Goal: Information Seeking & Learning: Learn about a topic

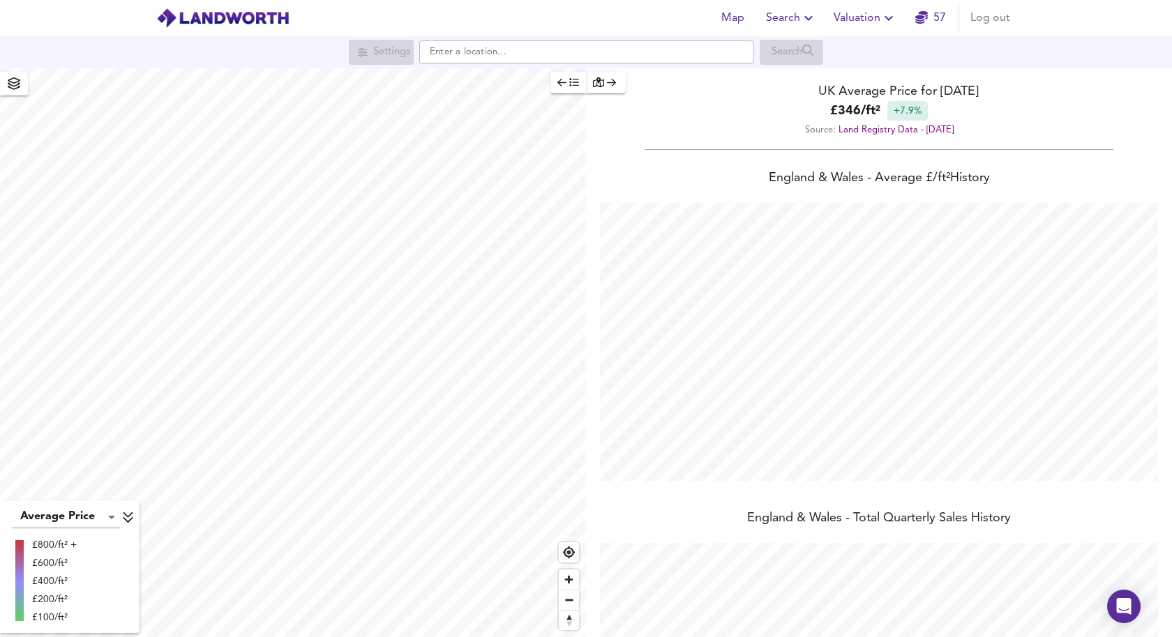
scroll to position [637, 1172]
click at [701, 54] on input "text" at bounding box center [586, 52] width 335 height 24
click at [799, 12] on span "Search" at bounding box center [791, 18] width 51 height 20
click at [784, 51] on li "New Search" at bounding box center [791, 50] width 138 height 25
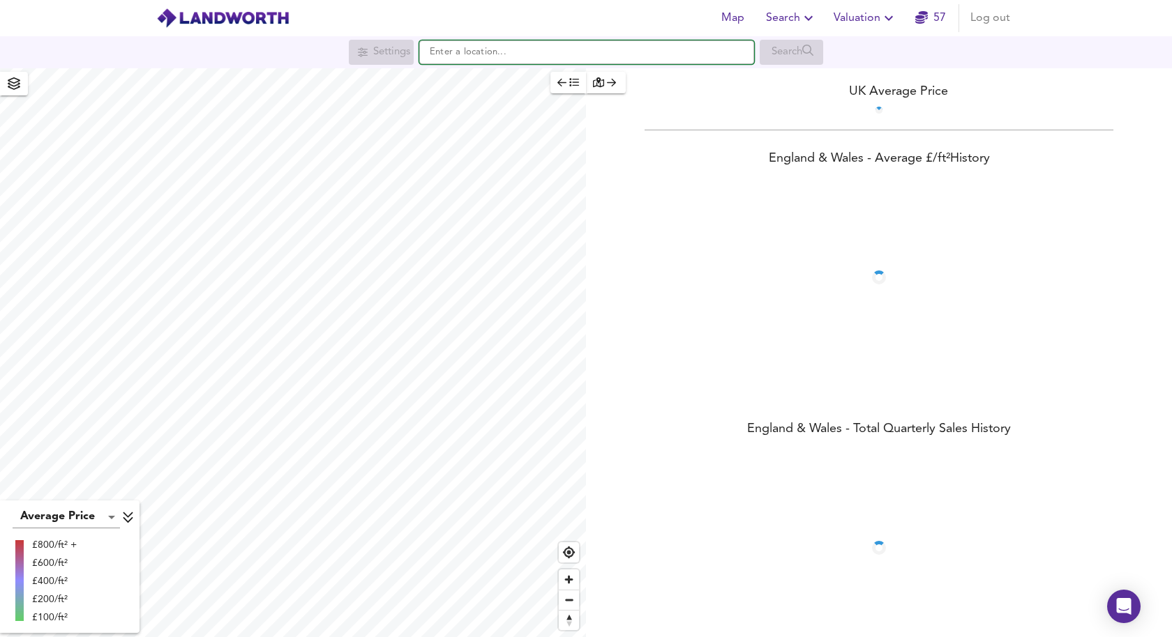
click at [635, 50] on input "text" at bounding box center [586, 52] width 335 height 24
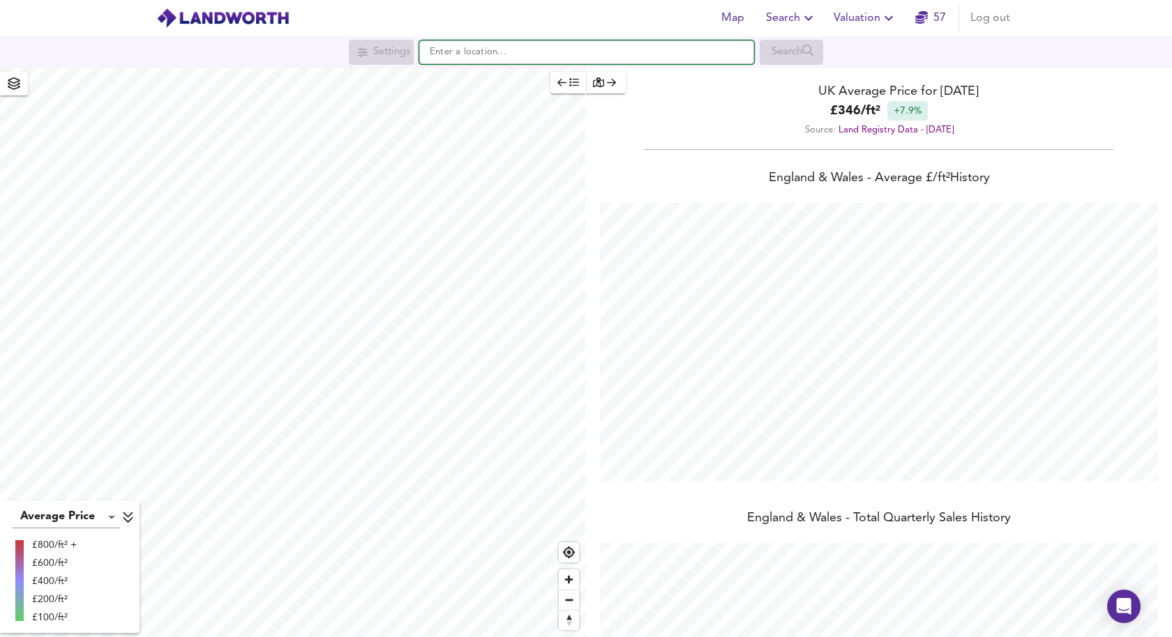
scroll to position [637, 1172]
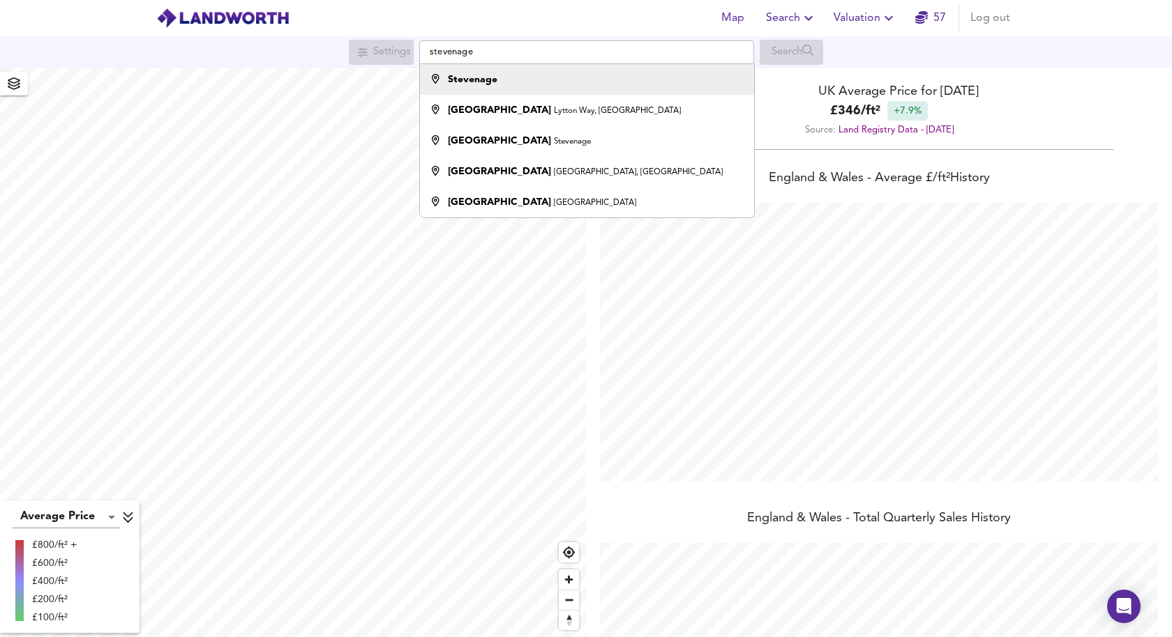
click at [609, 78] on div "Stevenage" at bounding box center [583, 80] width 320 height 14
type input "Stevenage"
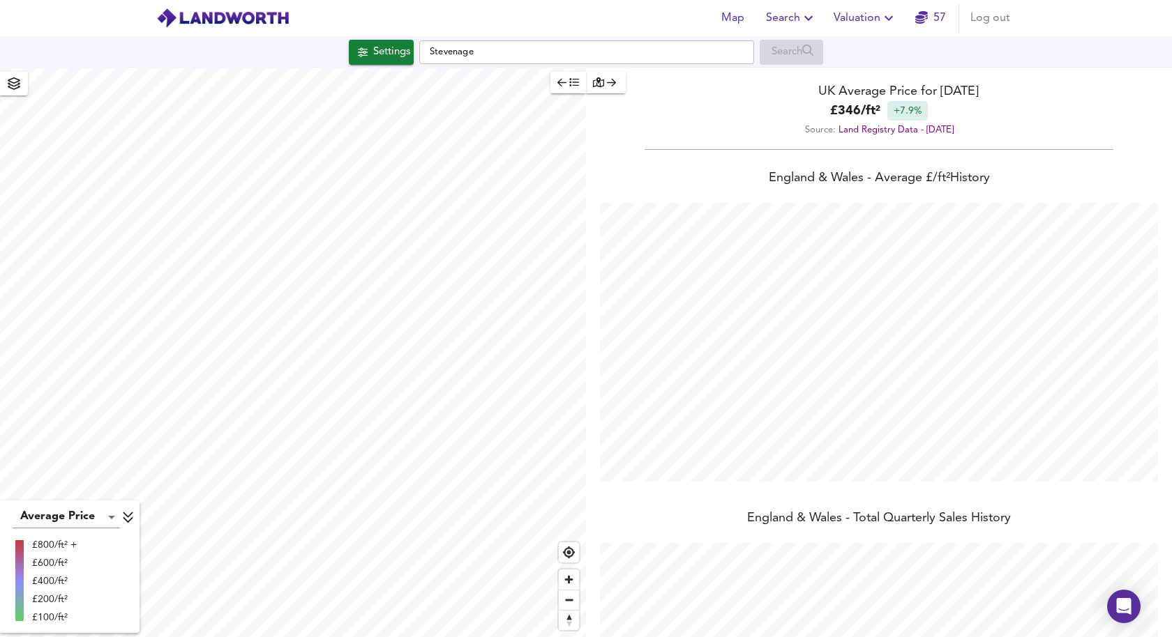
checkbox input "false"
checkbox input "true"
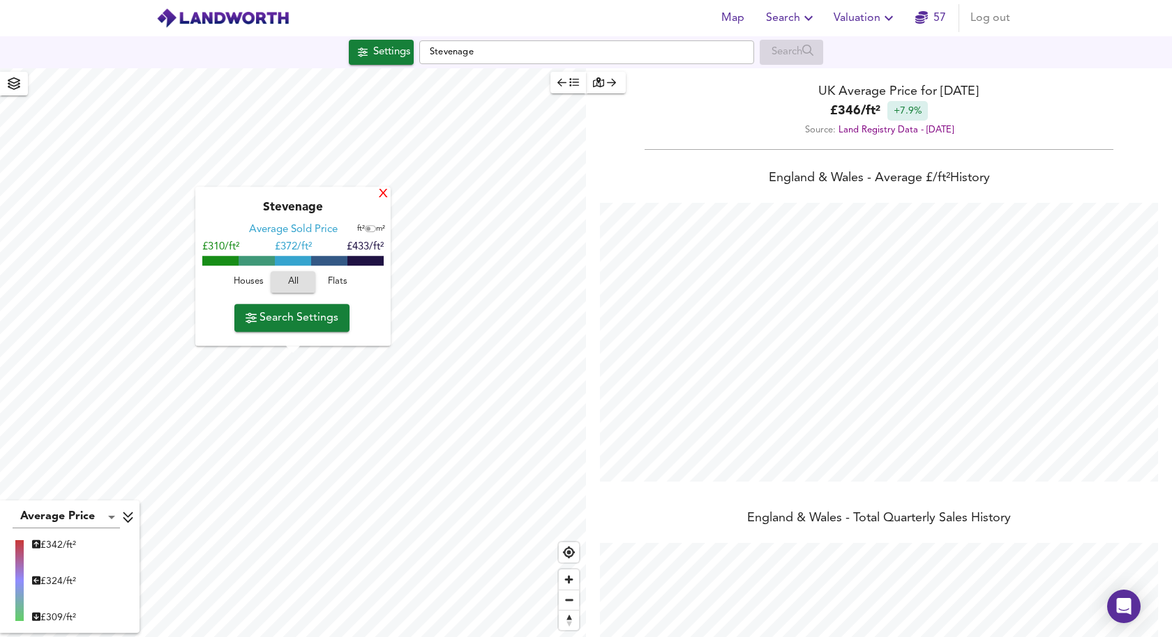
click at [380, 192] on div "X" at bounding box center [383, 194] width 12 height 13
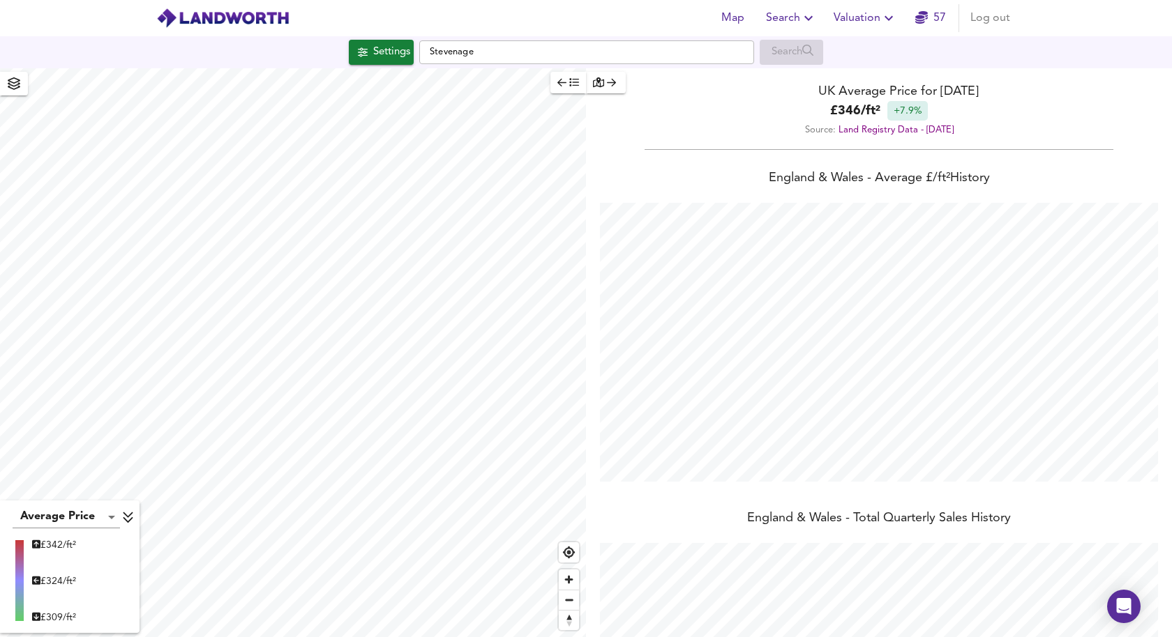
type input "4674"
click at [373, 51] on div "Settings" at bounding box center [391, 52] width 37 height 18
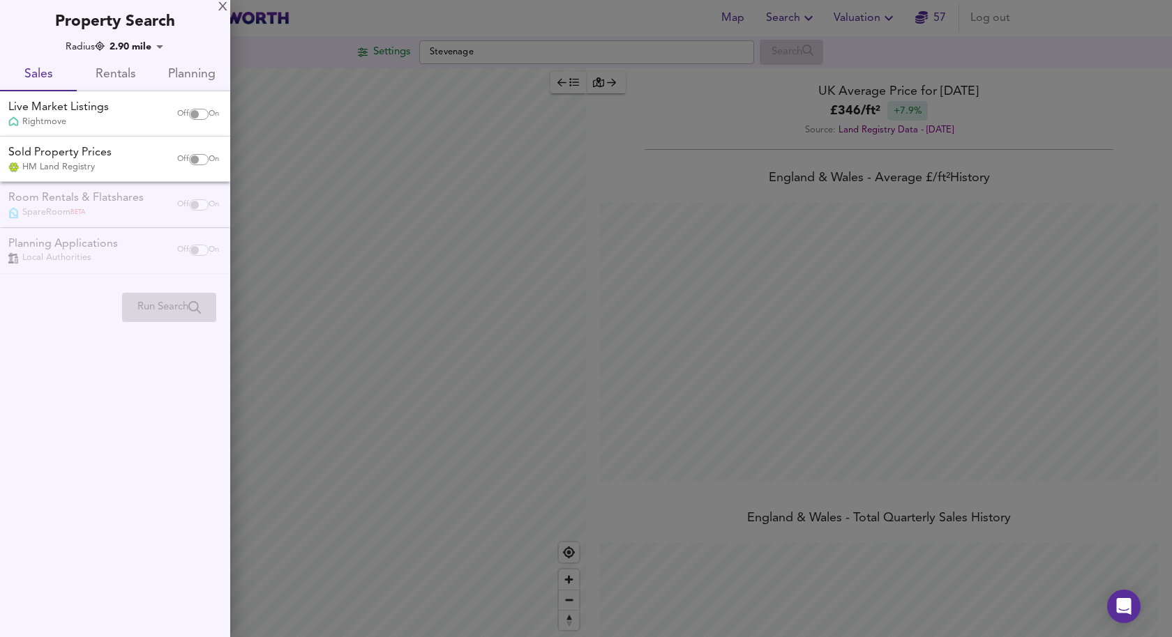
click at [199, 119] on input "checkbox" at bounding box center [194, 114] width 33 height 11
checkbox input "true"
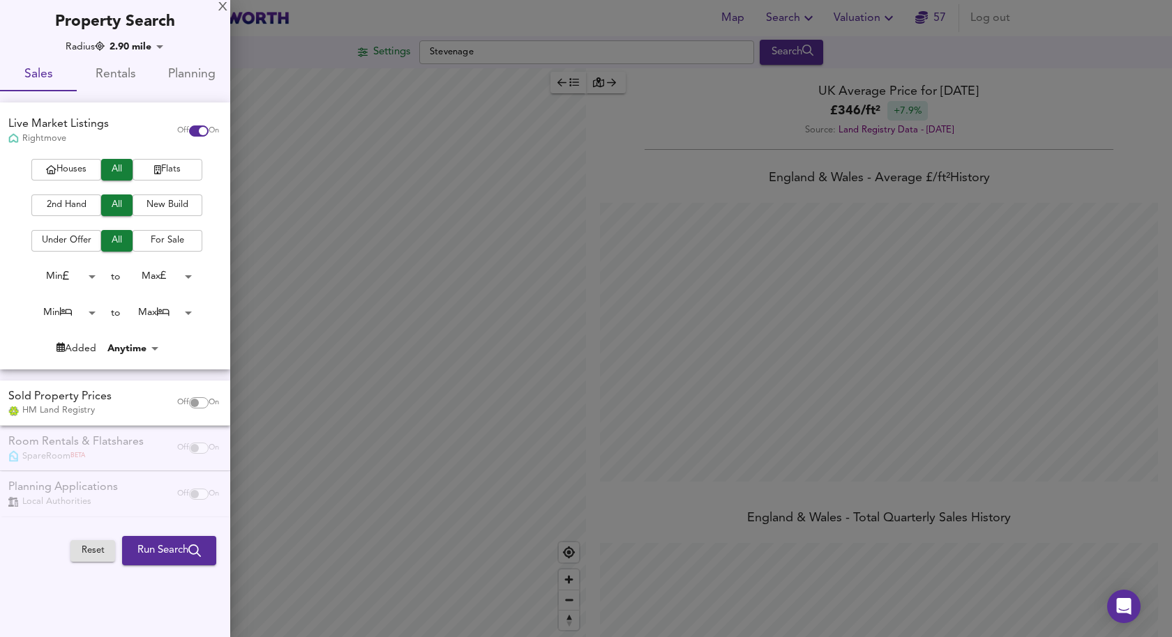
click at [161, 168] on span "Flats" at bounding box center [167, 170] width 56 height 16
click at [70, 214] on button "2nd Hand" at bounding box center [66, 206] width 70 height 22
click at [79, 270] on body "Map Search Valuation 57 Log out Settings Stevenage Search Average Price landwor…" at bounding box center [586, 318] width 1172 height 637
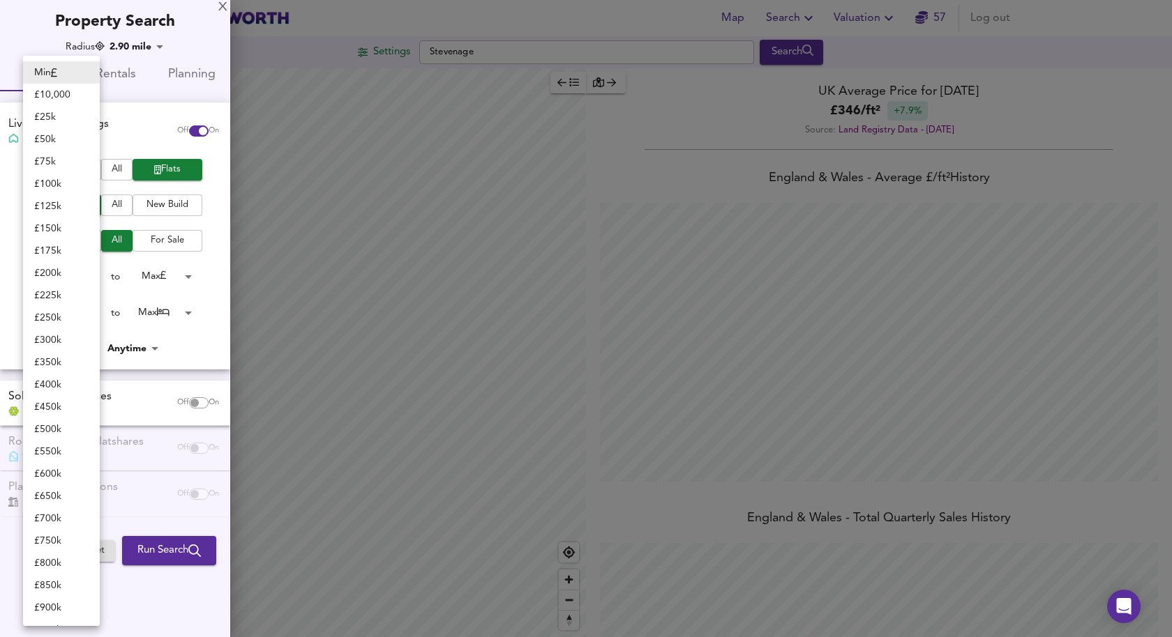
click at [54, 142] on li "£ 50k" at bounding box center [61, 139] width 77 height 22
type input "50000"
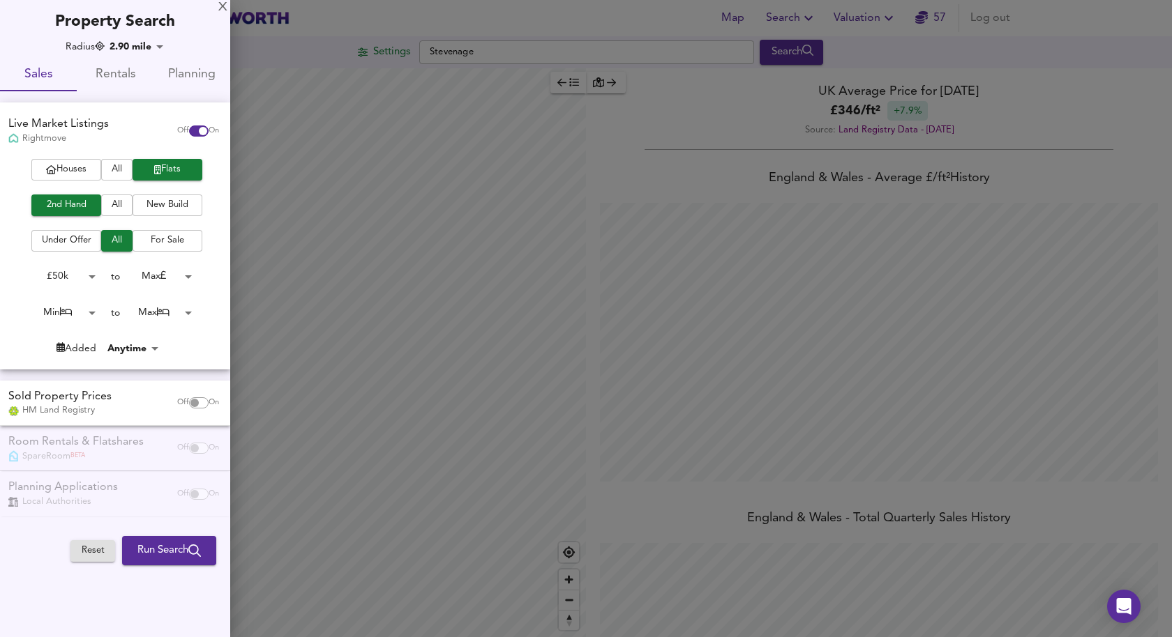
click at [459, 15] on div at bounding box center [586, 318] width 1172 height 637
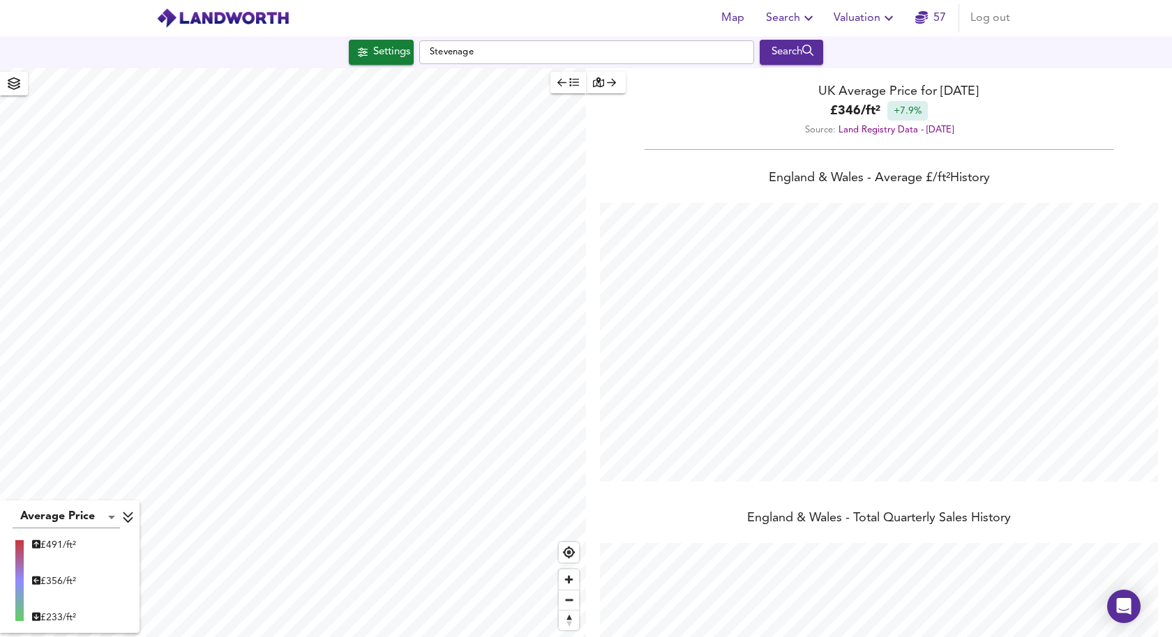
click at [232, 6] on div "Map Search Valuation 57 Log out" at bounding box center [585, 18] width 893 height 35
click at [213, 24] on img at bounding box center [222, 18] width 133 height 21
click at [204, 12] on img at bounding box center [222, 18] width 133 height 21
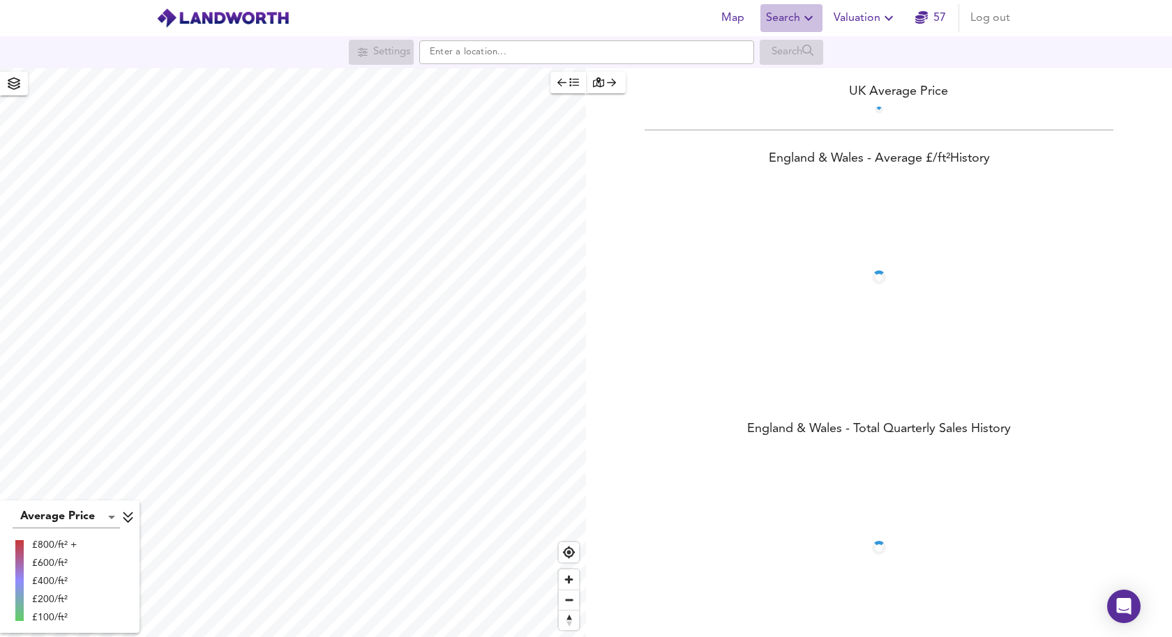
click at [792, 15] on span "Search" at bounding box center [791, 18] width 51 height 20
click at [784, 40] on li "New Search" at bounding box center [791, 50] width 138 height 25
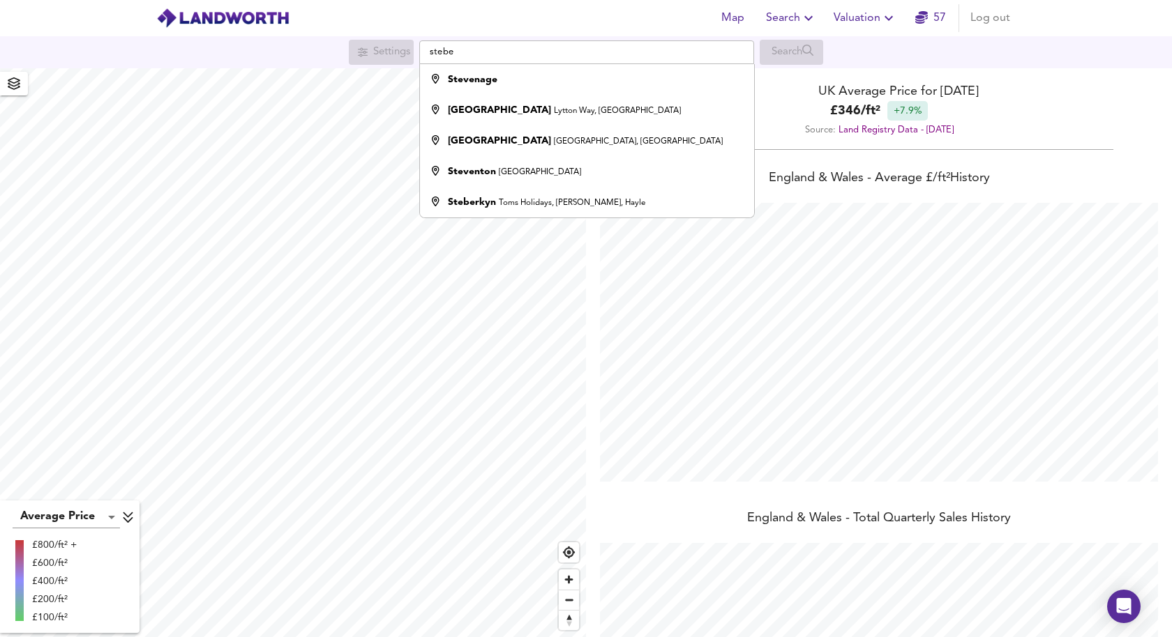
scroll to position [637, 1172]
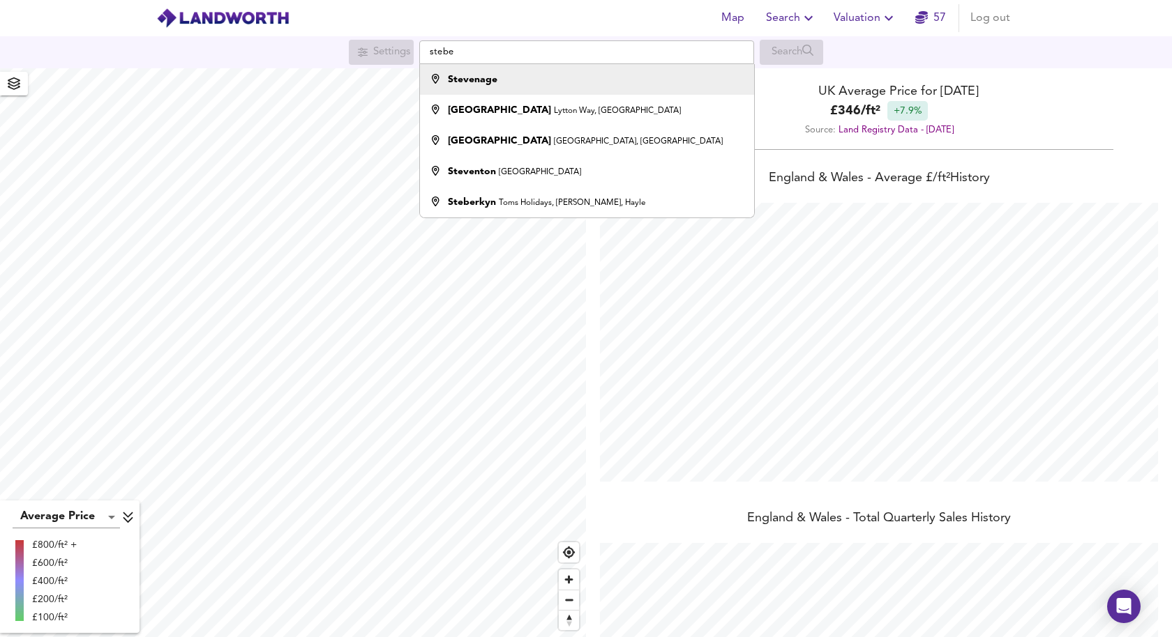
click at [483, 89] on li "Stevenage" at bounding box center [586, 79] width 333 height 31
type input "Stevenage"
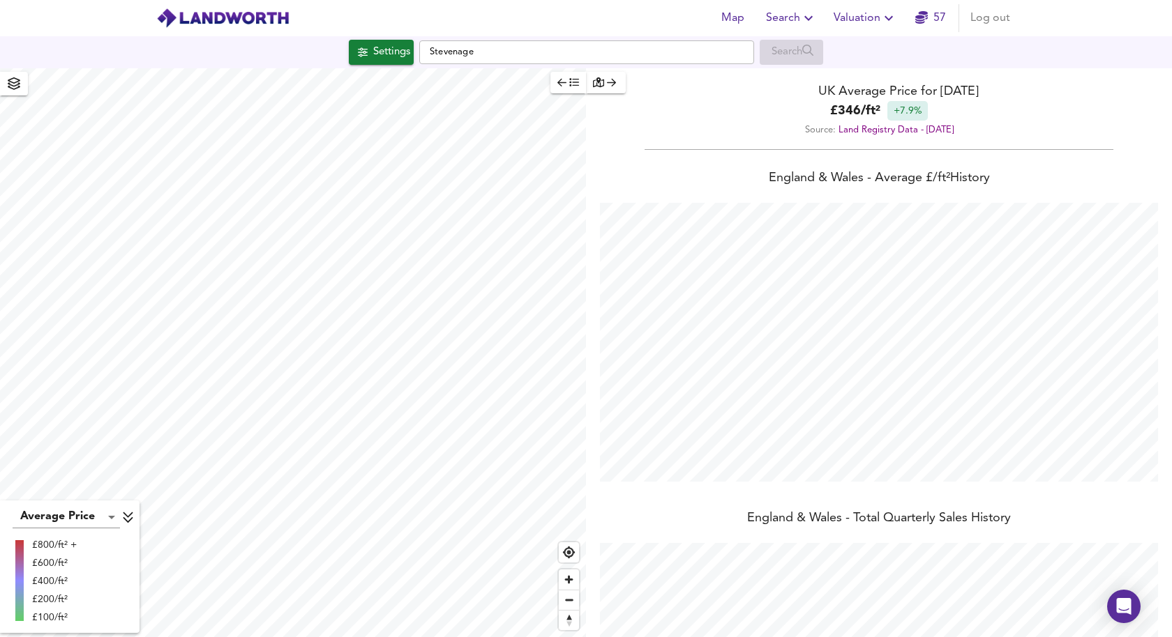
checkbox input "false"
checkbox input "true"
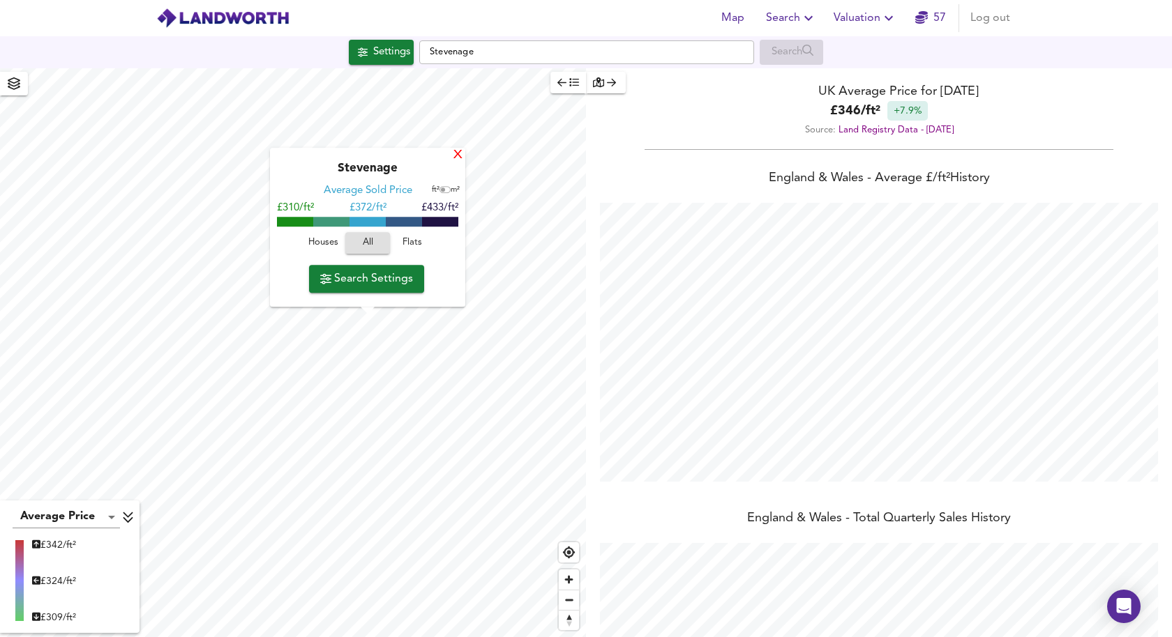
click at [453, 158] on div "X" at bounding box center [458, 155] width 12 height 13
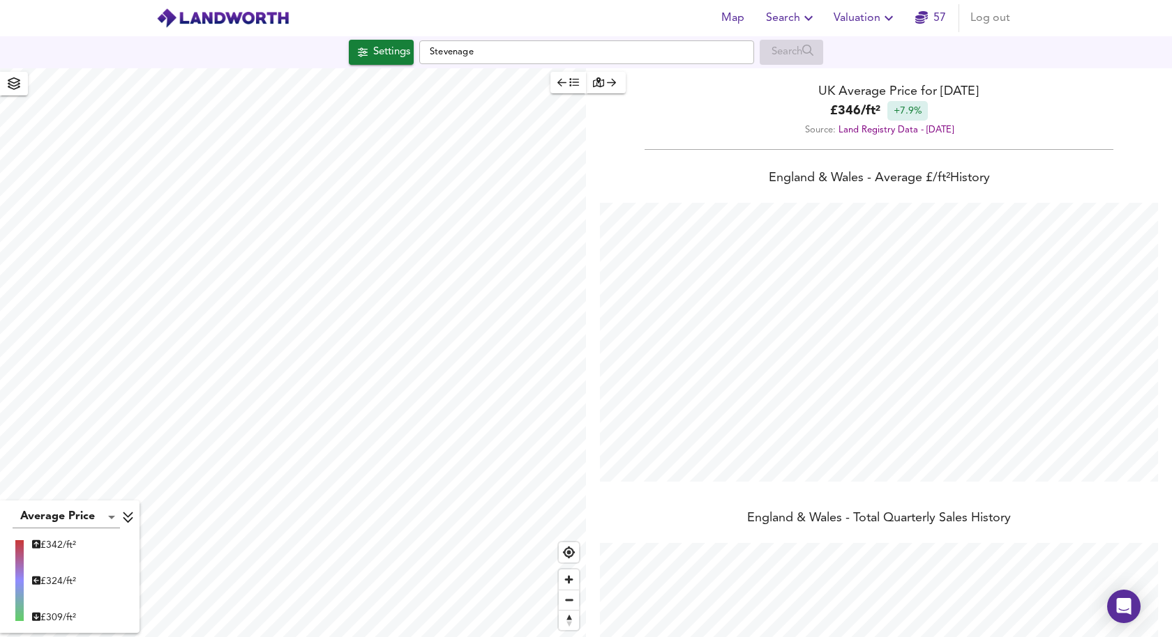
type input "3855"
click at [386, 56] on div "Settings" at bounding box center [391, 52] width 37 height 18
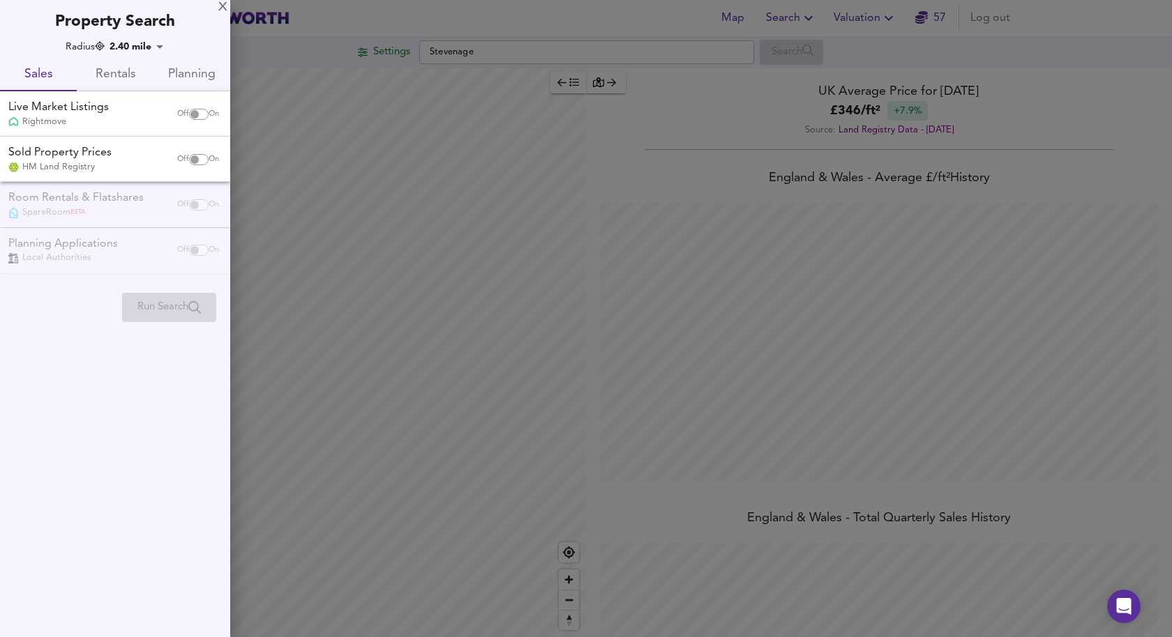
click at [202, 114] on input "checkbox" at bounding box center [194, 114] width 33 height 11
checkbox input "true"
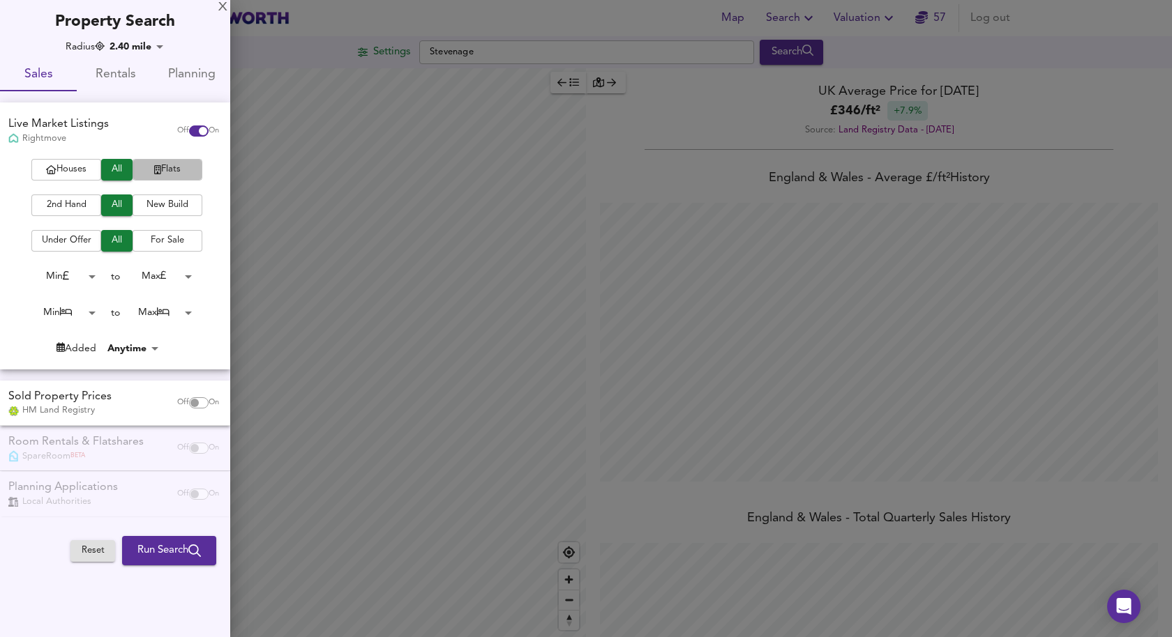
click at [163, 168] on span "Flats" at bounding box center [167, 170] width 56 height 16
click at [82, 209] on span "2nd Hand" at bounding box center [66, 205] width 56 height 16
click at [82, 276] on body "Map Search Valuation 57 Log out Settings Stevenage Search Average Price landwor…" at bounding box center [586, 318] width 1172 height 637
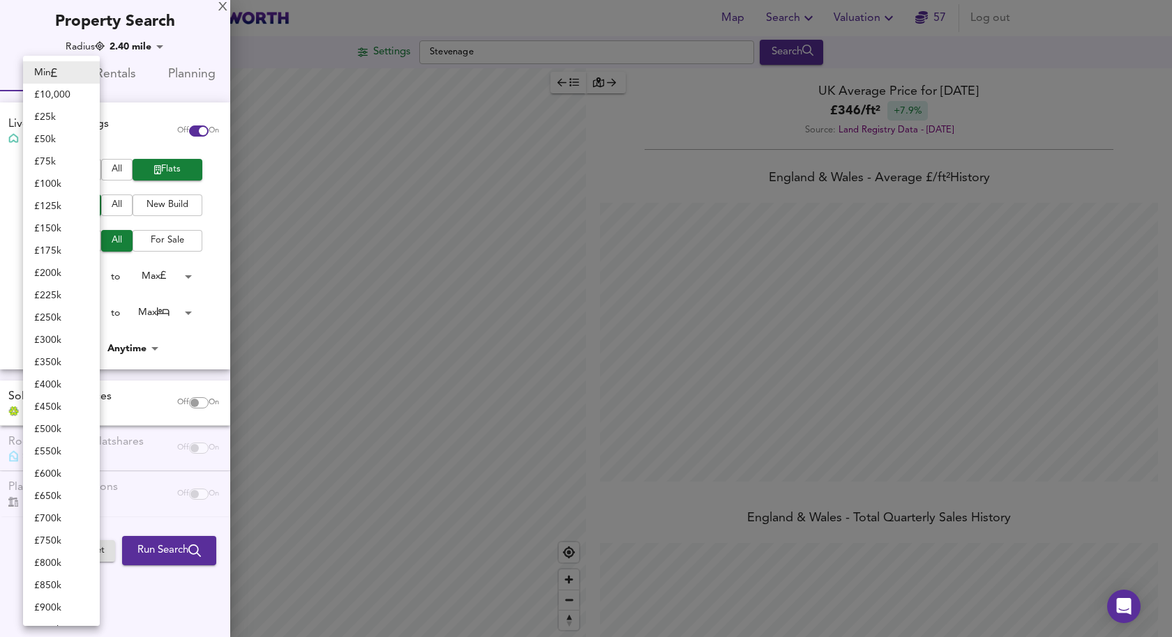
click at [47, 137] on li "£ 50k" at bounding box center [61, 139] width 77 height 22
type input "50000"
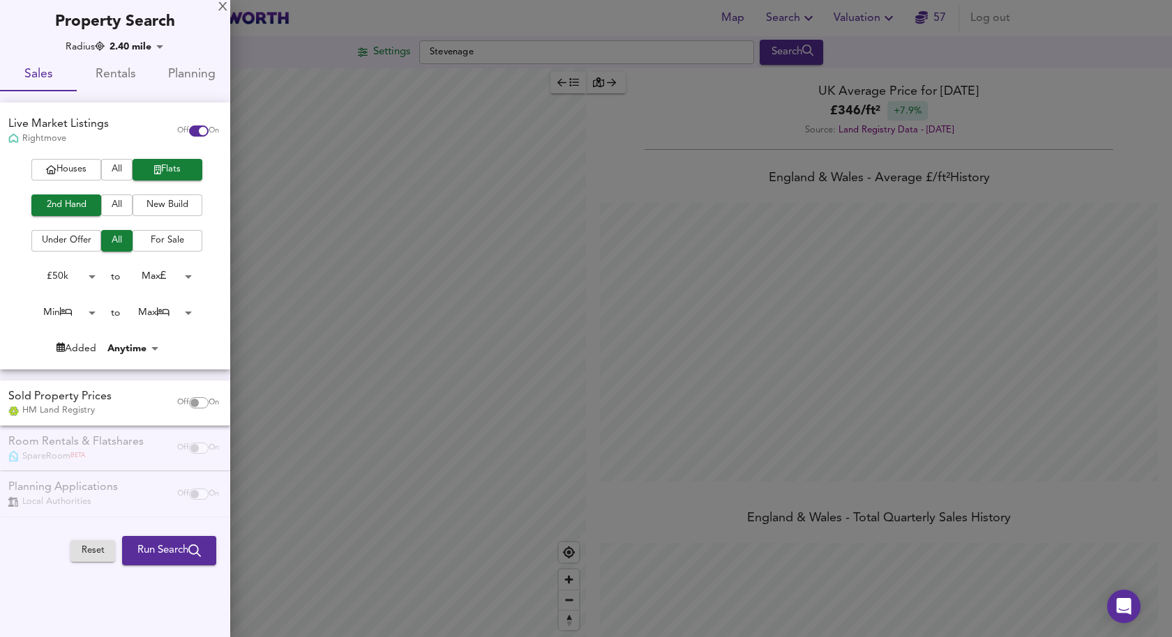
click at [172, 268] on body "Map Search Valuation 57 Log out Settings Stevenage Search Average Price landwor…" at bounding box center [586, 318] width 1172 height 637
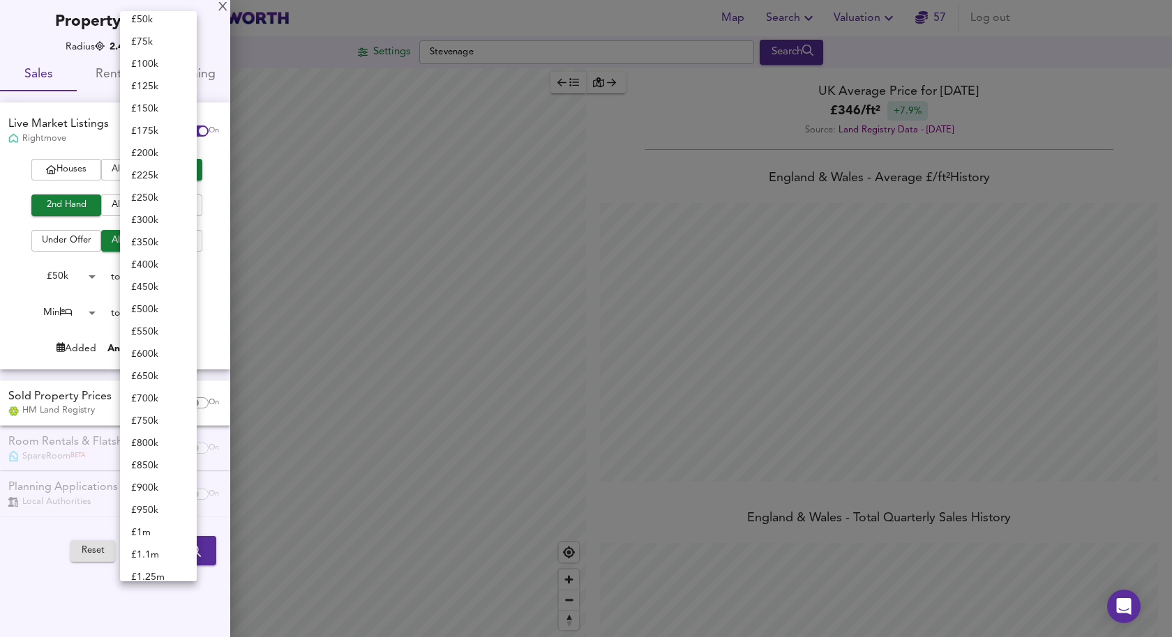
scroll to position [0, 0]
click at [153, 112] on li "£ 150k" at bounding box center [158, 117] width 77 height 22
type input "150000"
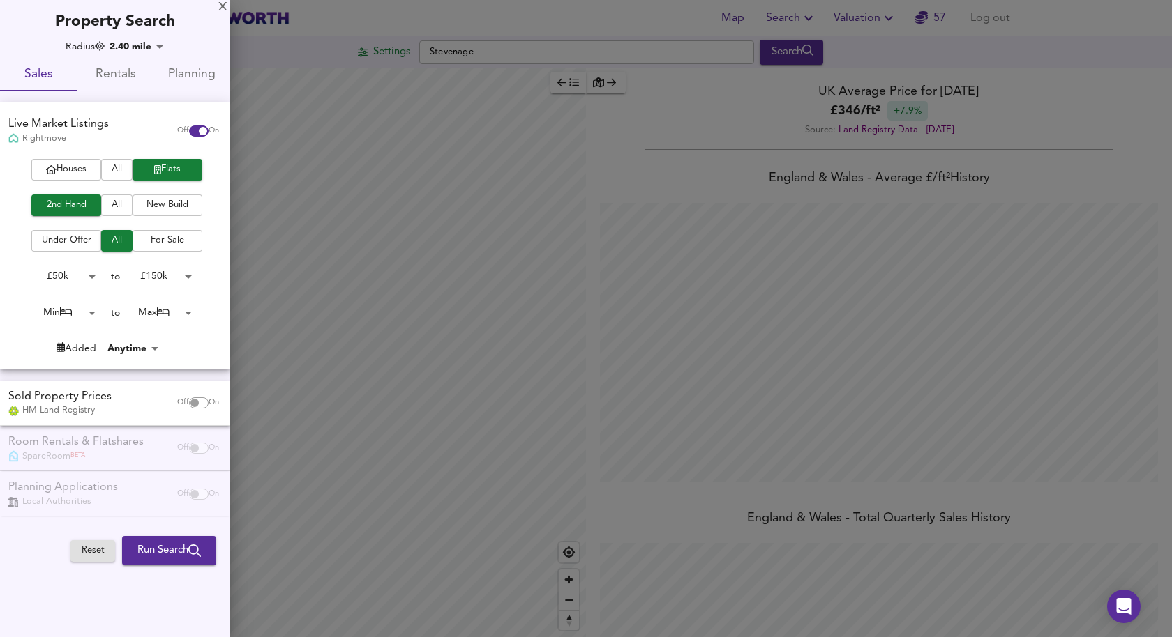
click at [107, 302] on div "Min 0 to Max 50" at bounding box center [110, 313] width 220 height 22
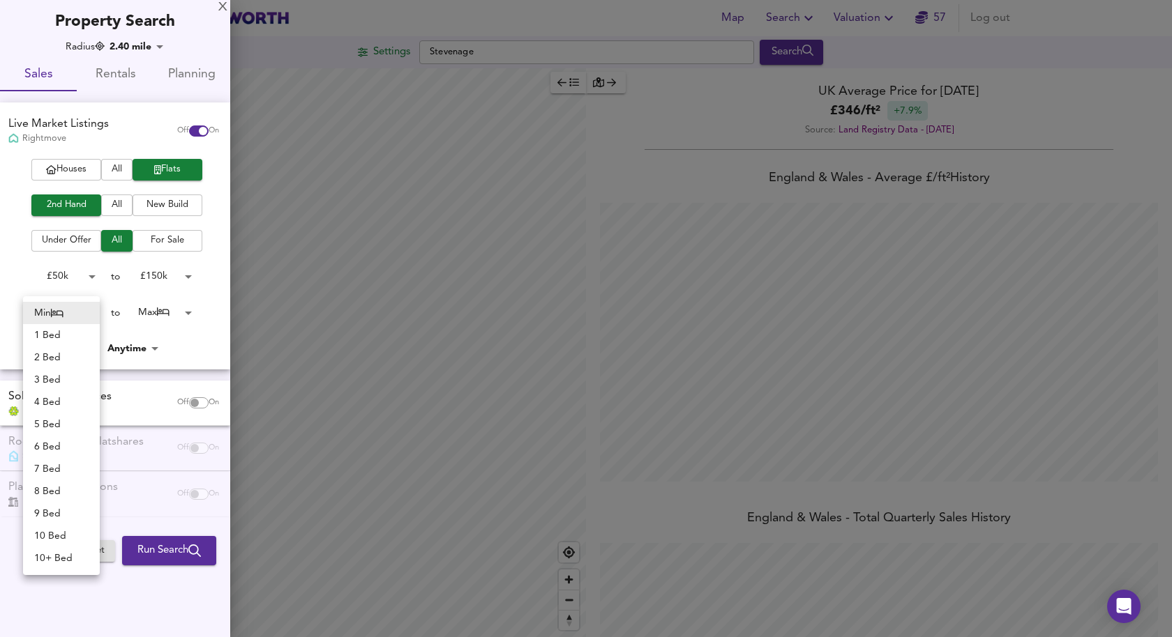
click at [92, 307] on body "Map Search Valuation 57 Log out Settings Stevenage Search Average Price landwor…" at bounding box center [586, 318] width 1172 height 637
click at [66, 328] on li "1 Bed" at bounding box center [61, 335] width 77 height 22
type input "1"
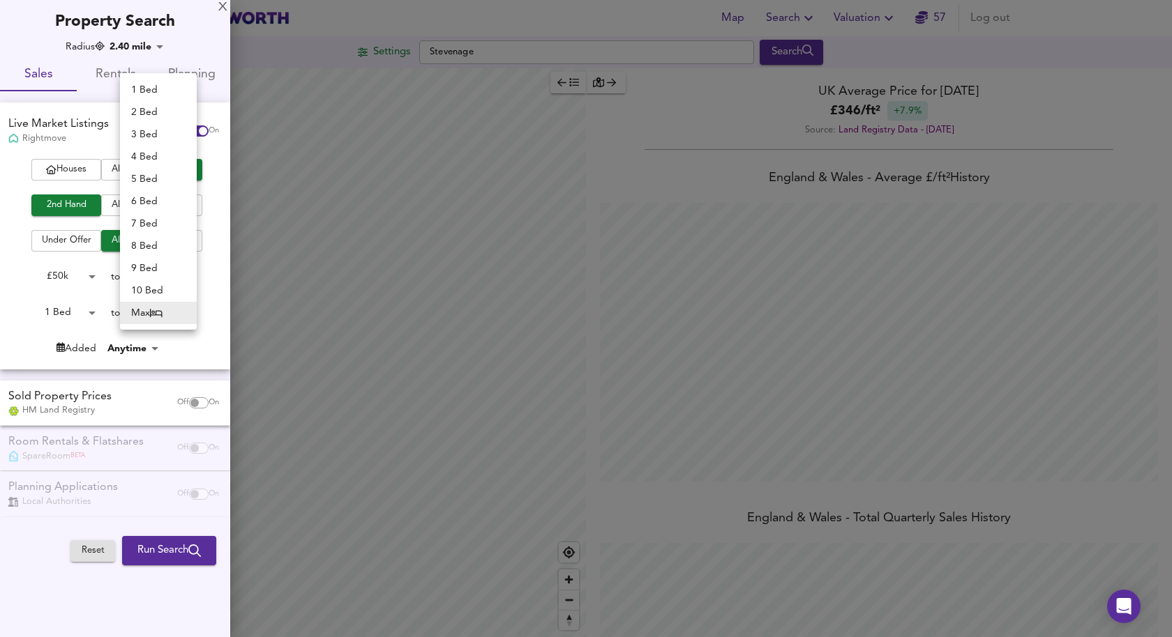
click at [167, 311] on body "Map Search Valuation 57 Log out Settings Stevenage Search Average Price landwor…" at bounding box center [586, 318] width 1172 height 637
click at [156, 86] on li "1 Bed" at bounding box center [158, 90] width 77 height 22
type input "1"
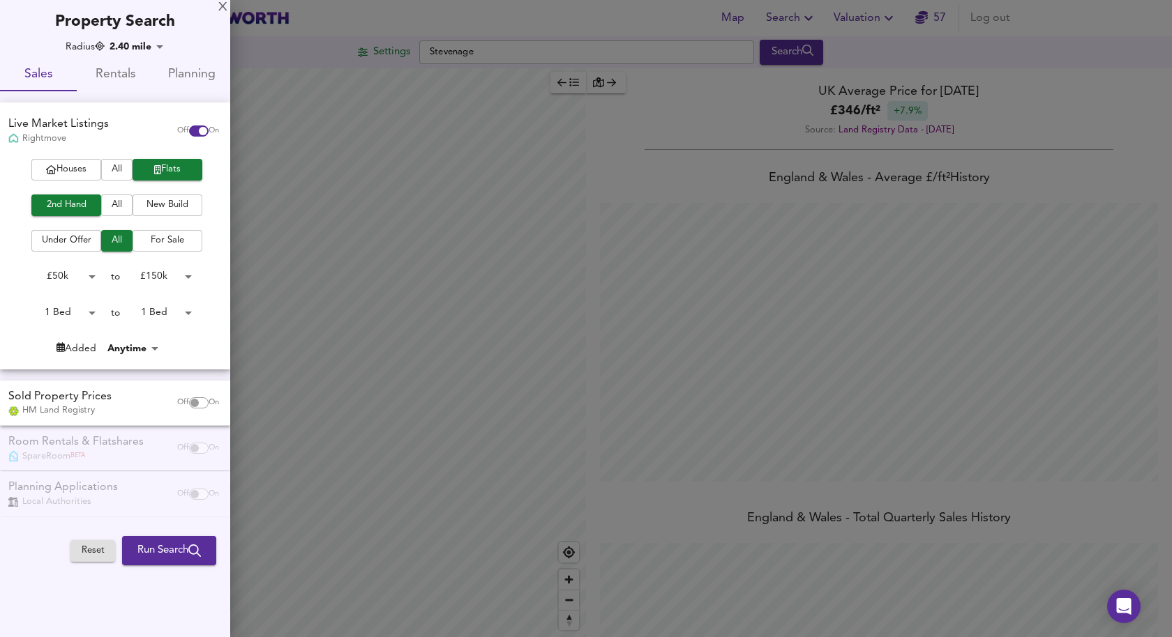
click at [161, 533] on div "Reset Run Search Please enable at least one data source to run a search" at bounding box center [150, 551] width 160 height 40
click at [160, 538] on button "Run Search" at bounding box center [169, 550] width 94 height 29
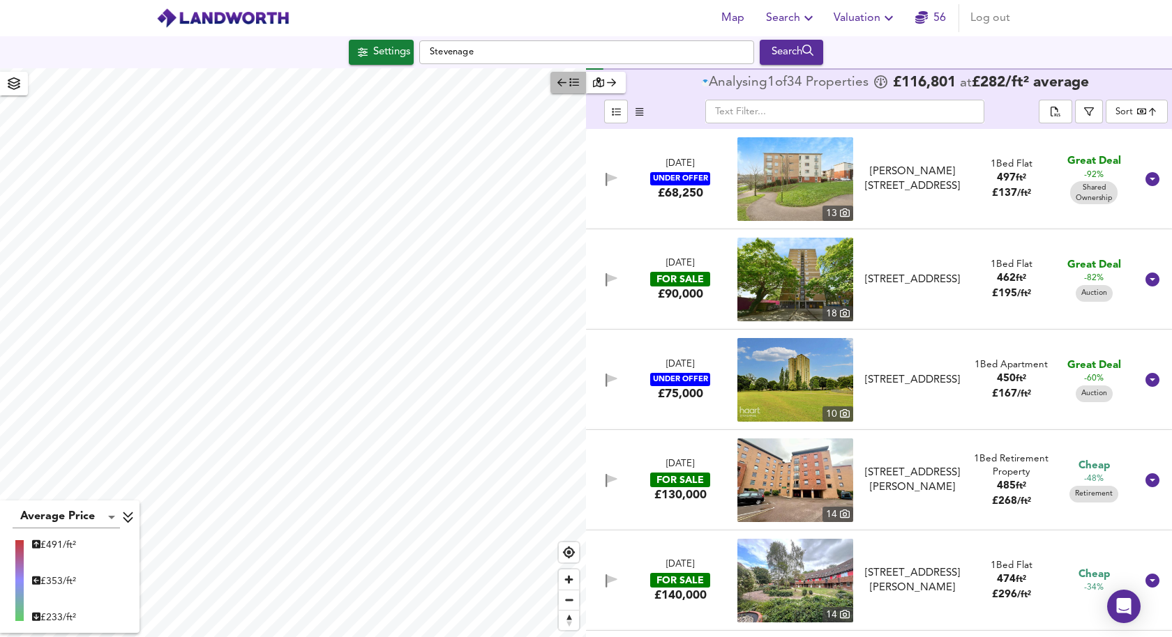
click at [567, 88] on span "button" at bounding box center [568, 83] width 22 height 16
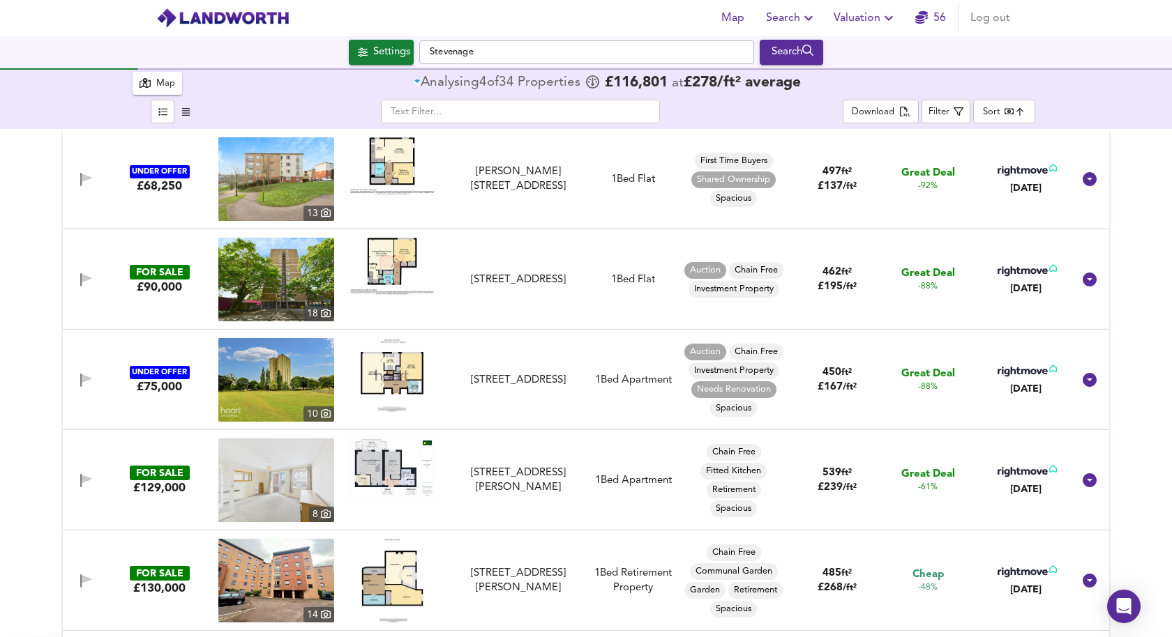
click at [296, 193] on img at bounding box center [276, 179] width 116 height 84
click at [384, 154] on img at bounding box center [392, 165] width 84 height 57
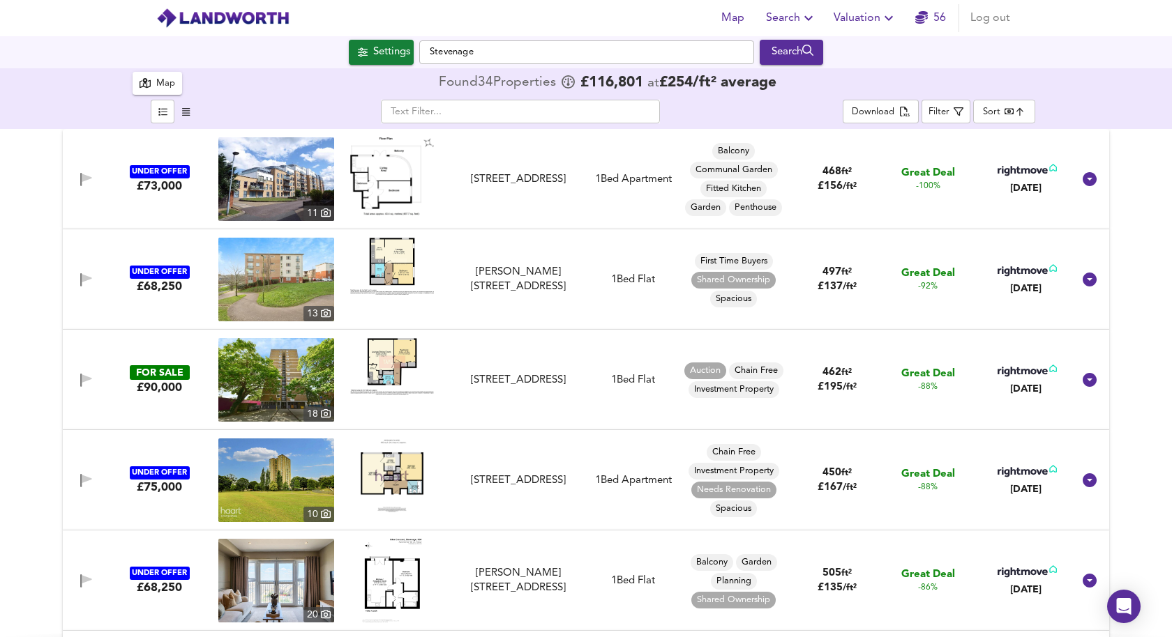
click at [1011, 110] on body "Map Search Valuation 56 Log out Settings Stevenage Search 34 Results Average Pr…" at bounding box center [586, 318] width 1172 height 637
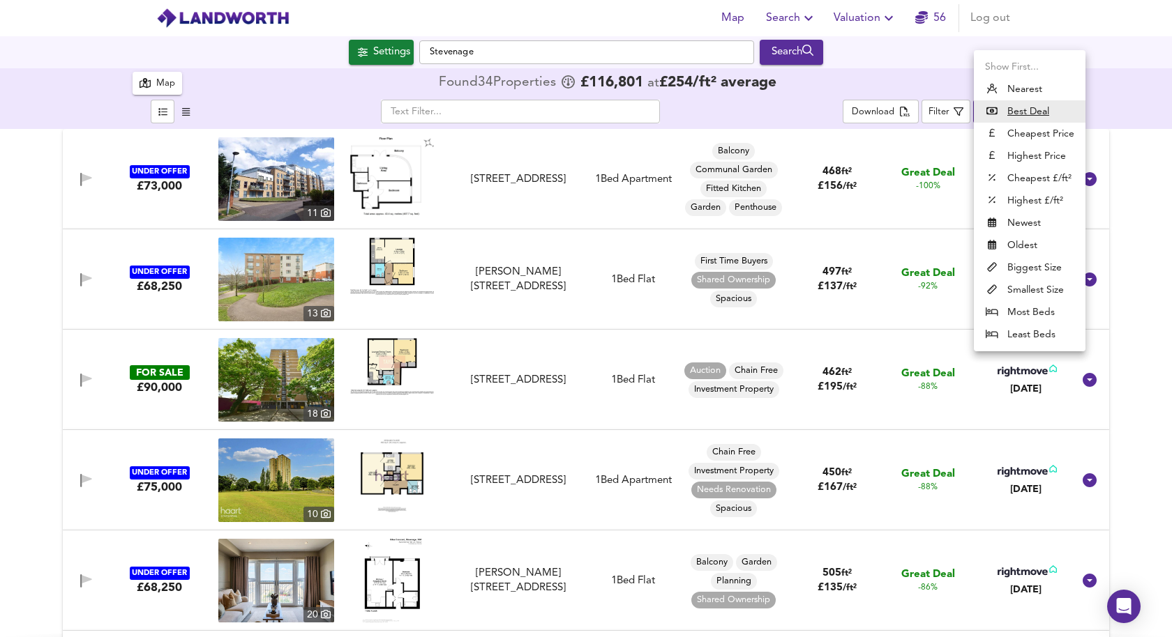
click at [1031, 268] on li "Biggest Size" at bounding box center [1030, 268] width 112 height 22
type input "biggest"
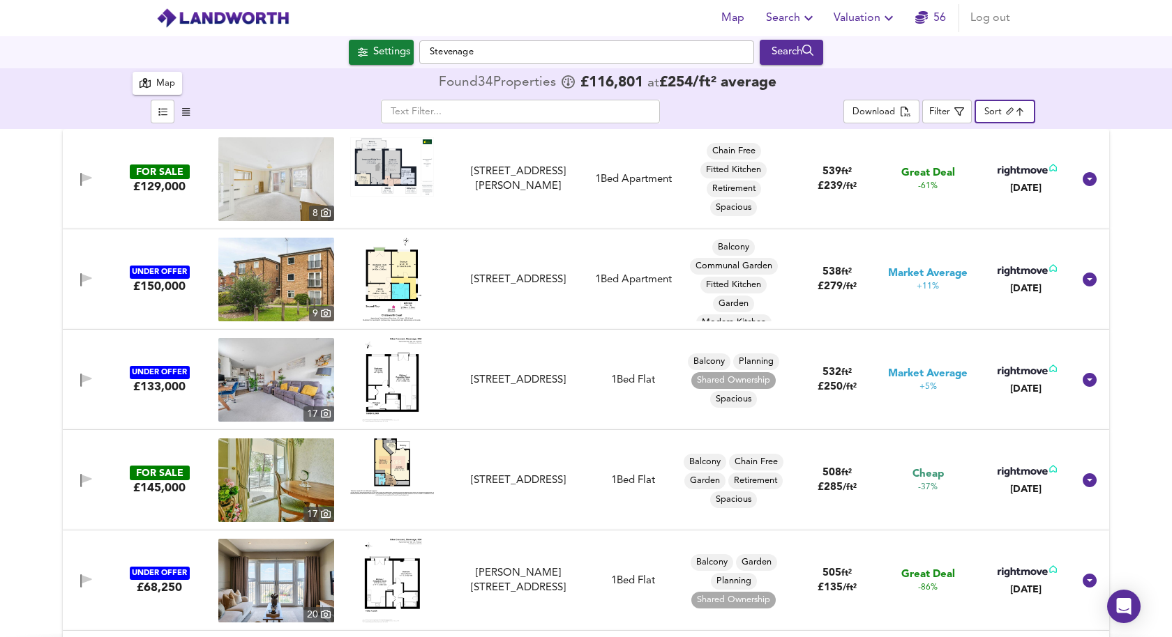
click at [380, 277] on img at bounding box center [392, 280] width 59 height 84
click at [289, 282] on img at bounding box center [276, 280] width 116 height 84
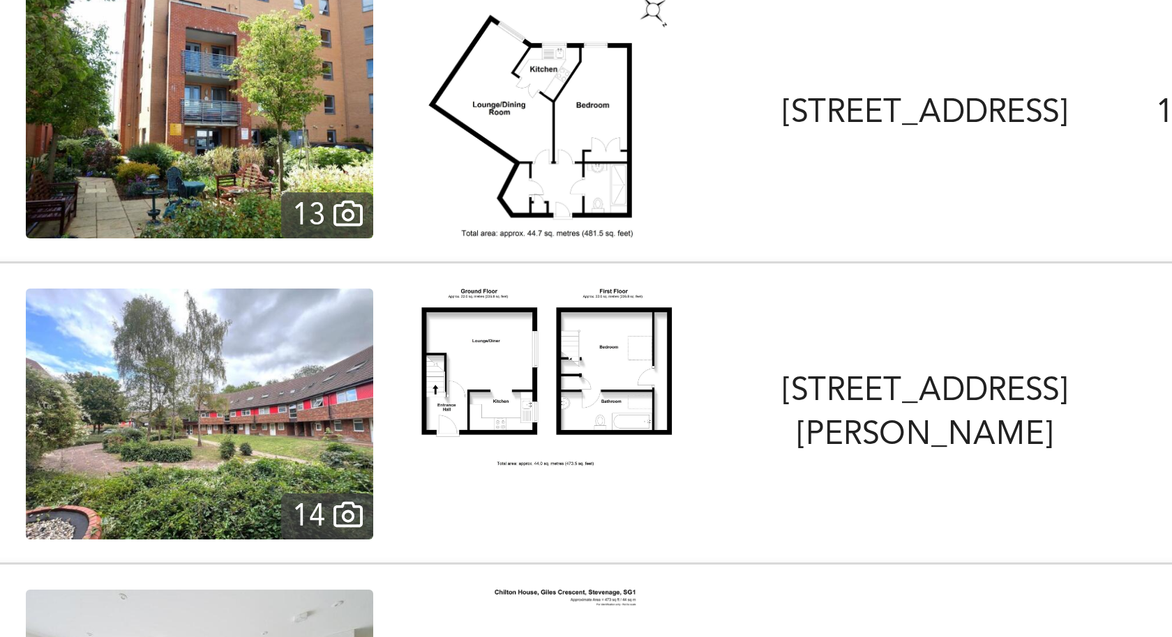
scroll to position [1169, 0]
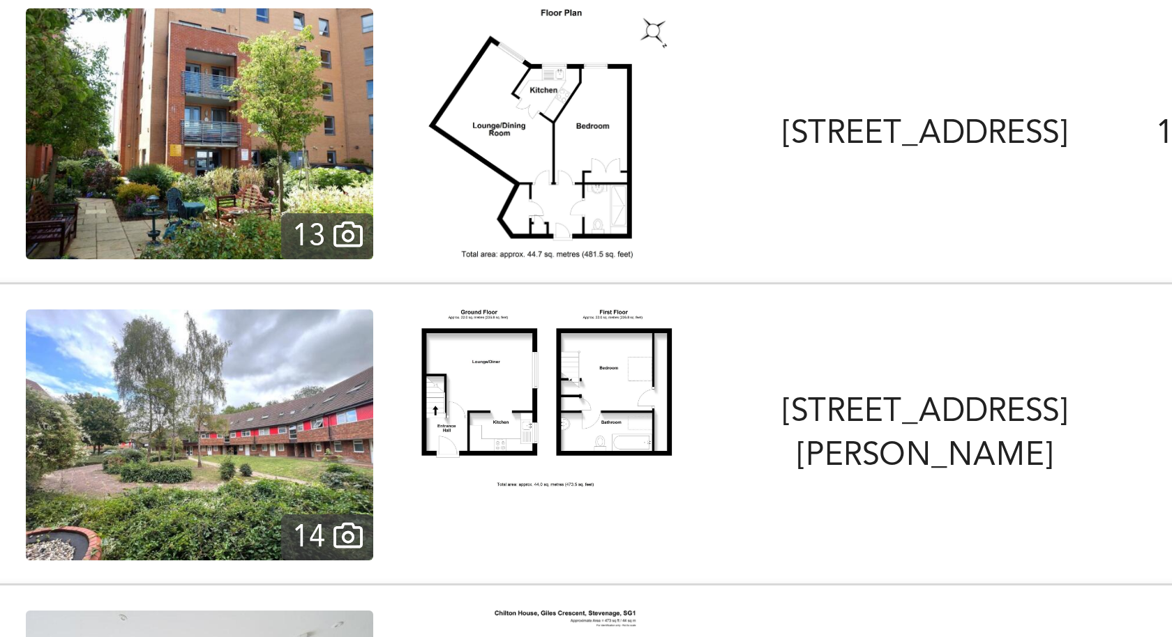
click at [377, 407] on img at bounding box center [392, 403] width 84 height 59
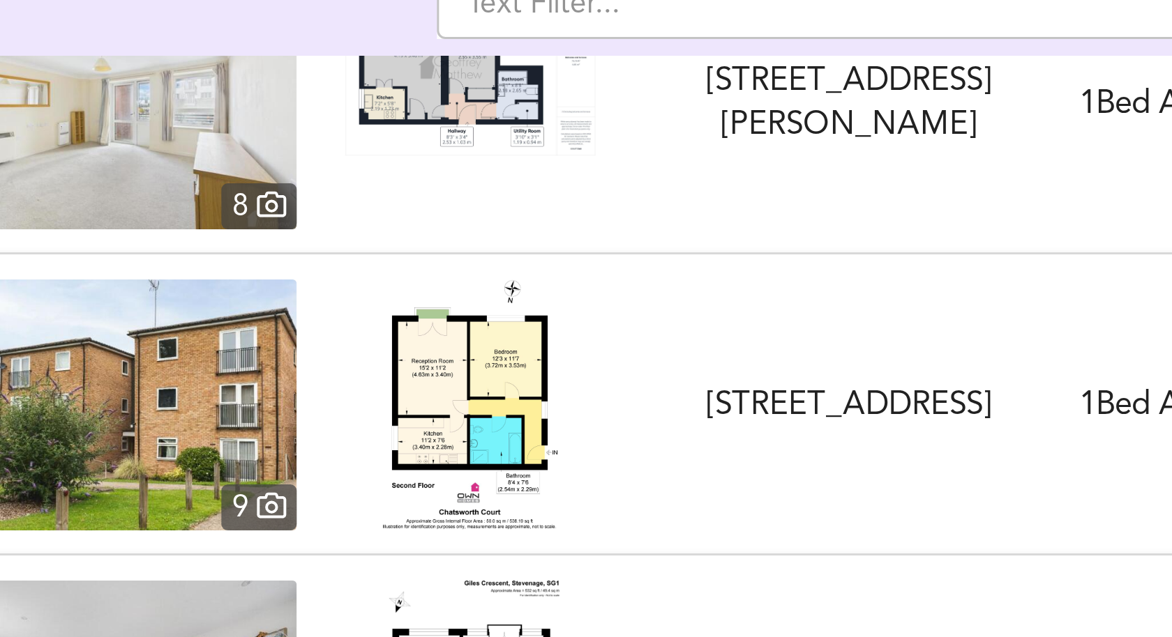
scroll to position [78, 0]
